Goal: Find specific page/section: Find specific page/section

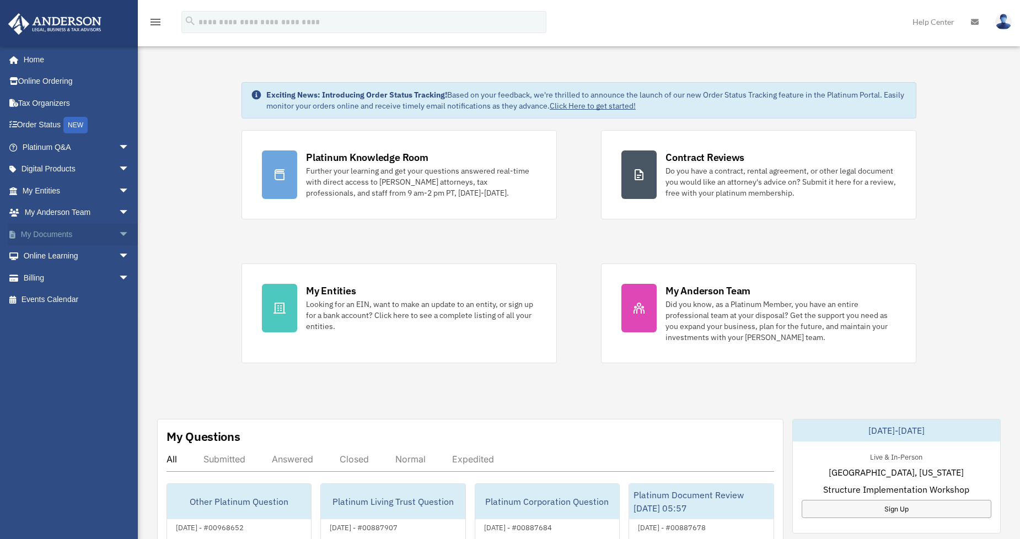
click at [119, 232] on span "arrow_drop_down" at bounding box center [130, 234] width 22 height 23
click at [69, 260] on link "Box" at bounding box center [80, 256] width 131 height 22
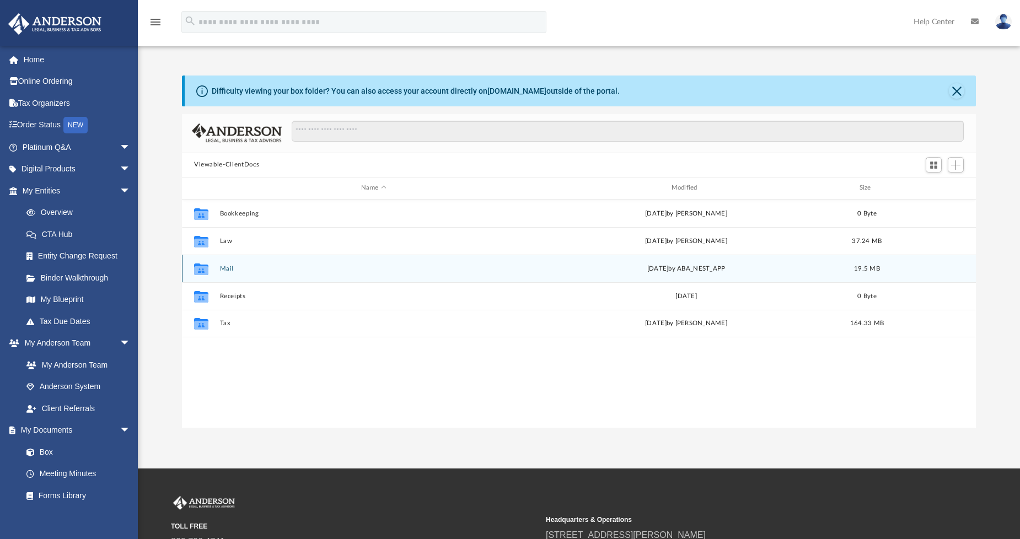
scroll to position [240, 785]
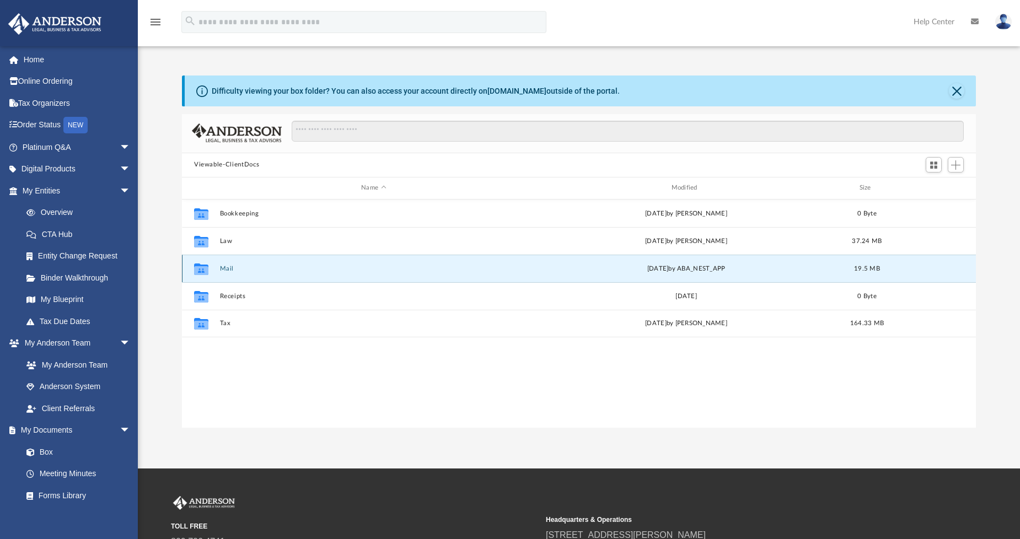
click at [229, 271] on button "Mail" at bounding box center [374, 268] width 308 height 7
click at [228, 268] on button "Mail" at bounding box center [374, 268] width 308 height 7
click at [227, 268] on button "Mail" at bounding box center [374, 268] width 308 height 7
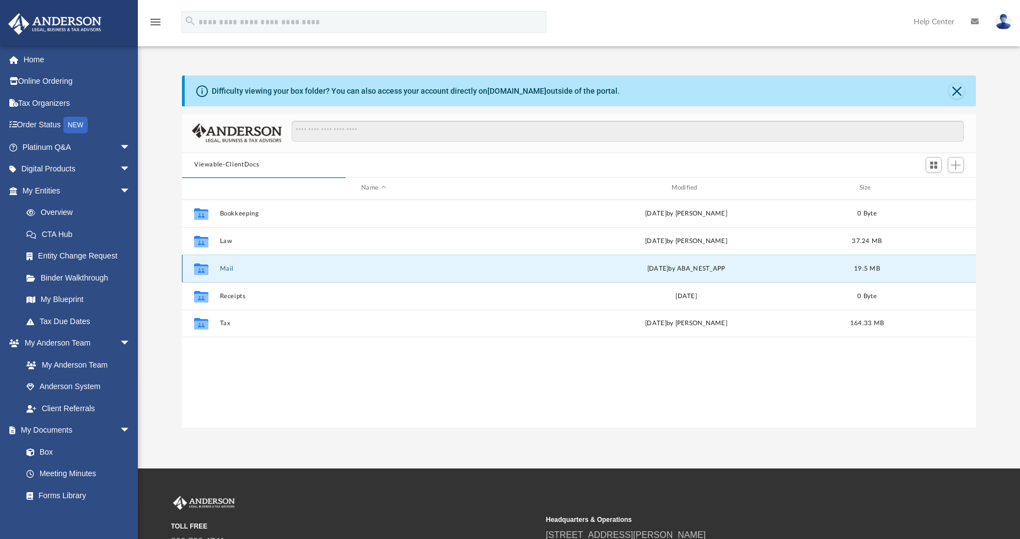
click at [227, 268] on button "Mail" at bounding box center [374, 268] width 308 height 7
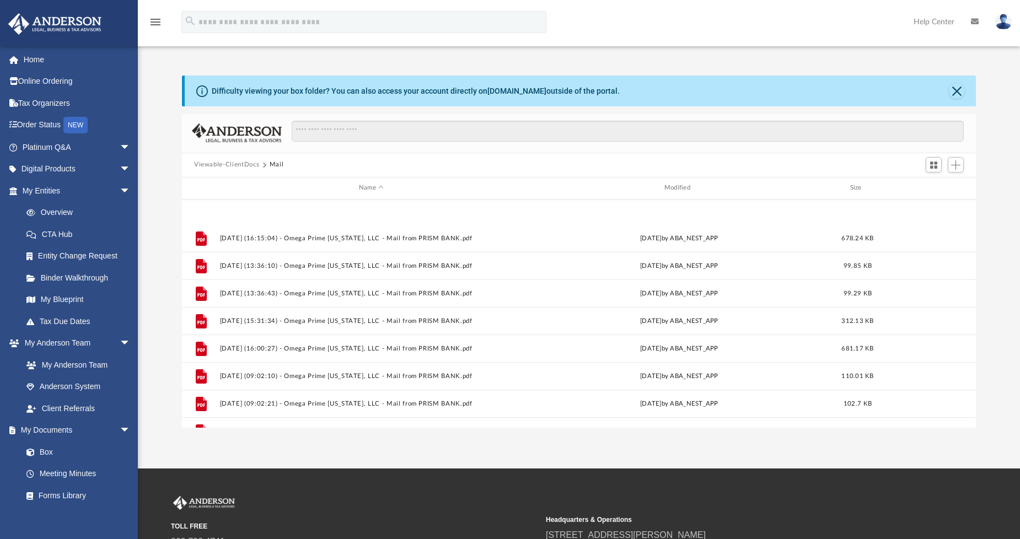
scroll to position [929, 0]
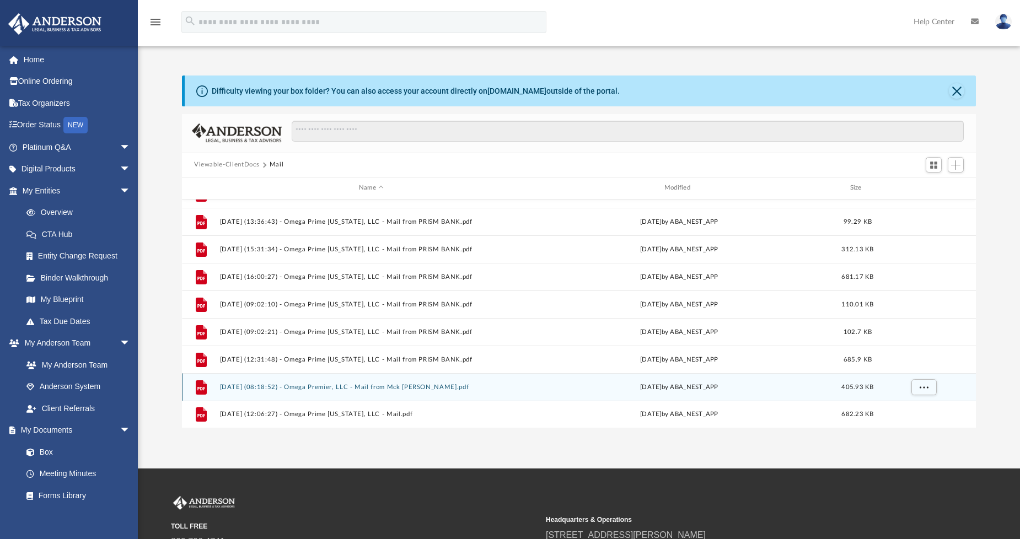
click at [334, 388] on button "2025.08.18 (08:18:52) - Omega Premier, LLC - Mail from Mck Jorgensen.pdf" at bounding box center [371, 386] width 303 height 7
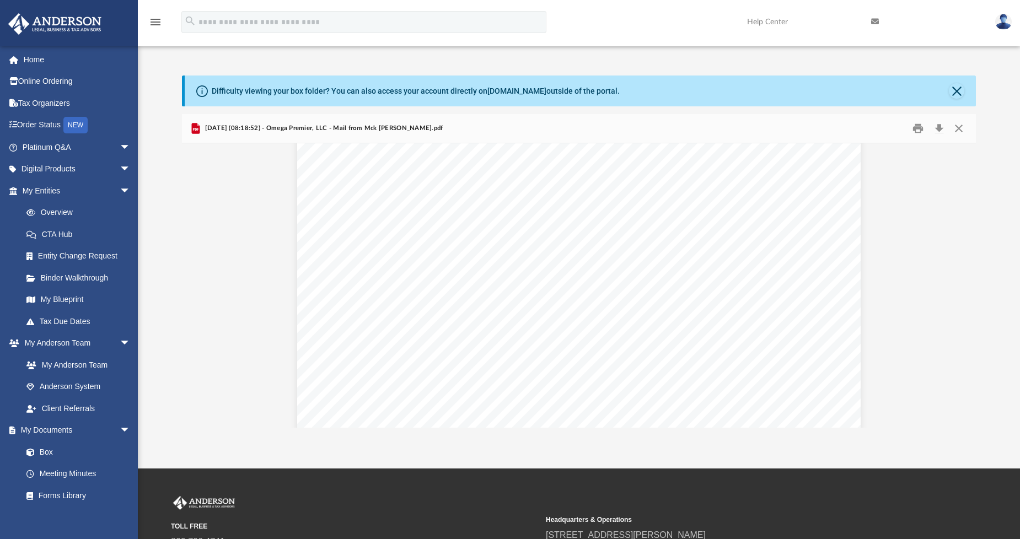
scroll to position [1206, 0]
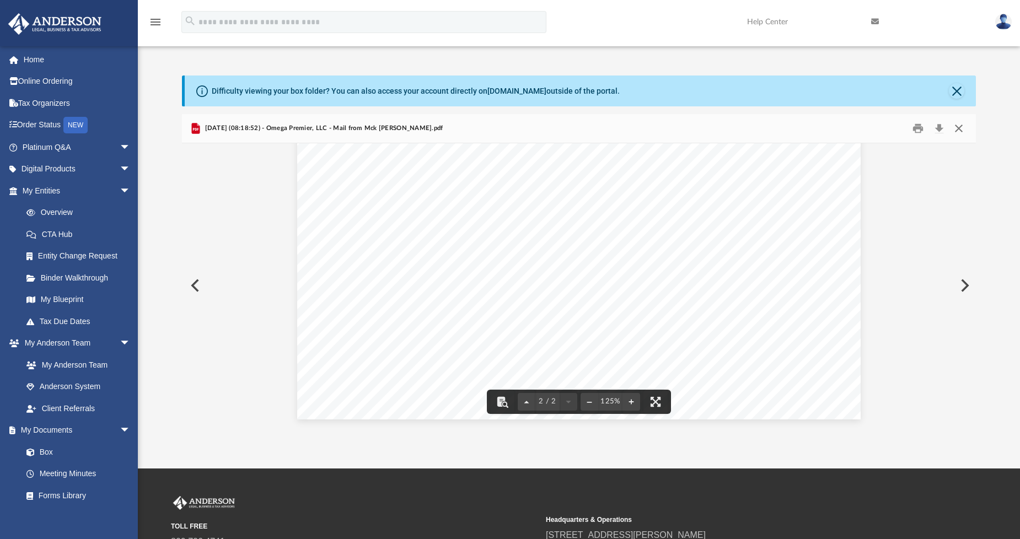
click at [958, 132] on button "Close" at bounding box center [959, 128] width 20 height 17
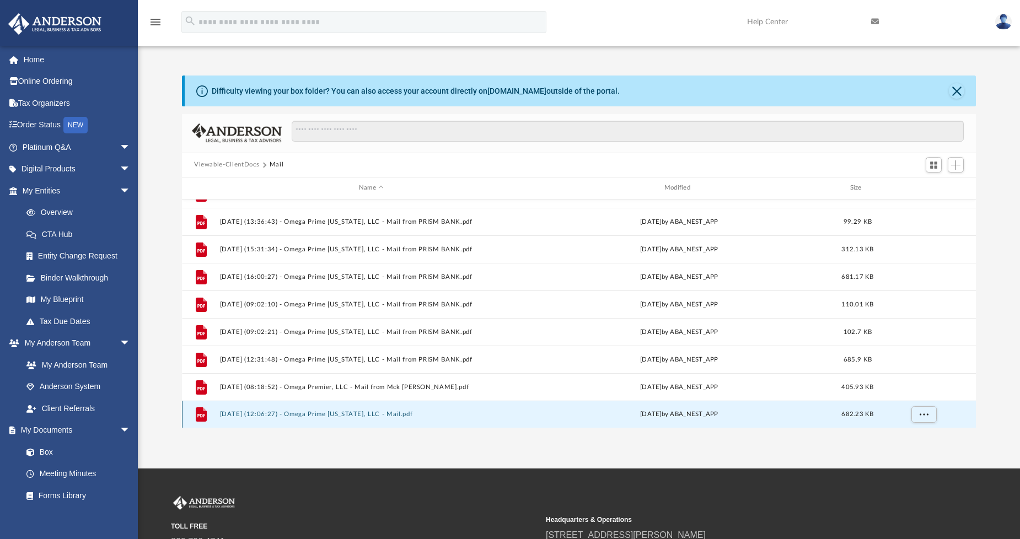
click at [378, 411] on button "2025.09.15 (12:06:27) - Omega Prime Texas, LLC - Mail.pdf" at bounding box center [371, 414] width 303 height 7
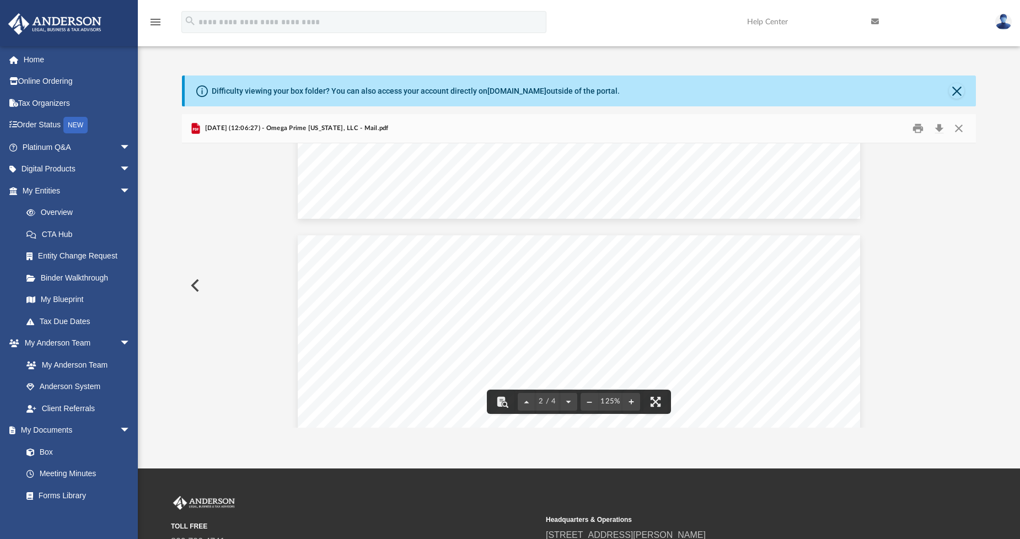
scroll to position [536, 0]
